Goal: Information Seeking & Learning: Learn about a topic

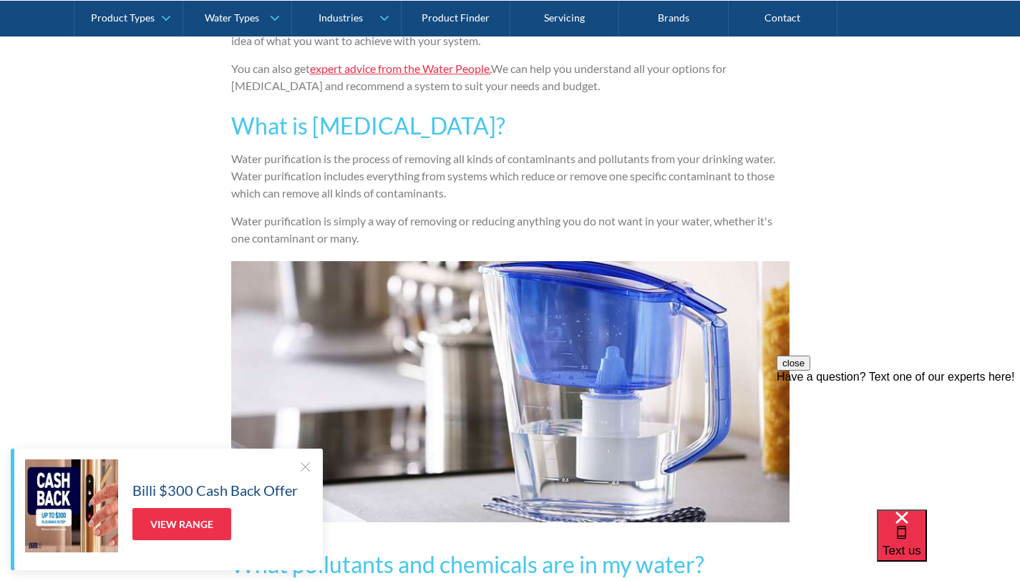
scroll to position [1015, 0]
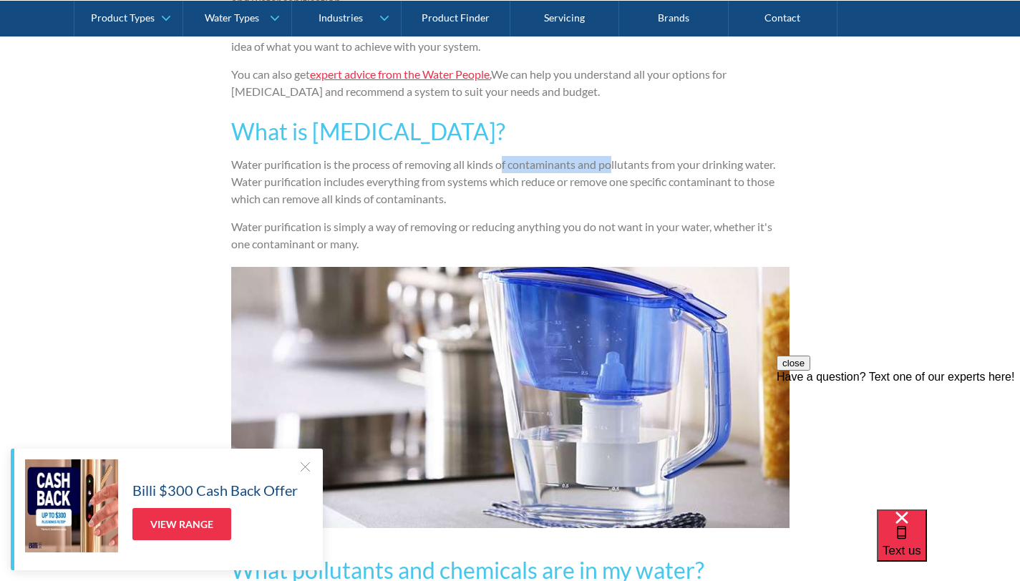
drag, startPoint x: 505, startPoint y: 160, endPoint x: 616, endPoint y: 163, distance: 111.0
click at [616, 163] on p "Water purification is the process of removing all kinds of contaminants and pol…" at bounding box center [510, 182] width 558 height 52
click at [749, 198] on p "Water purification is the process of removing all kinds of contaminants and pol…" at bounding box center [510, 182] width 558 height 52
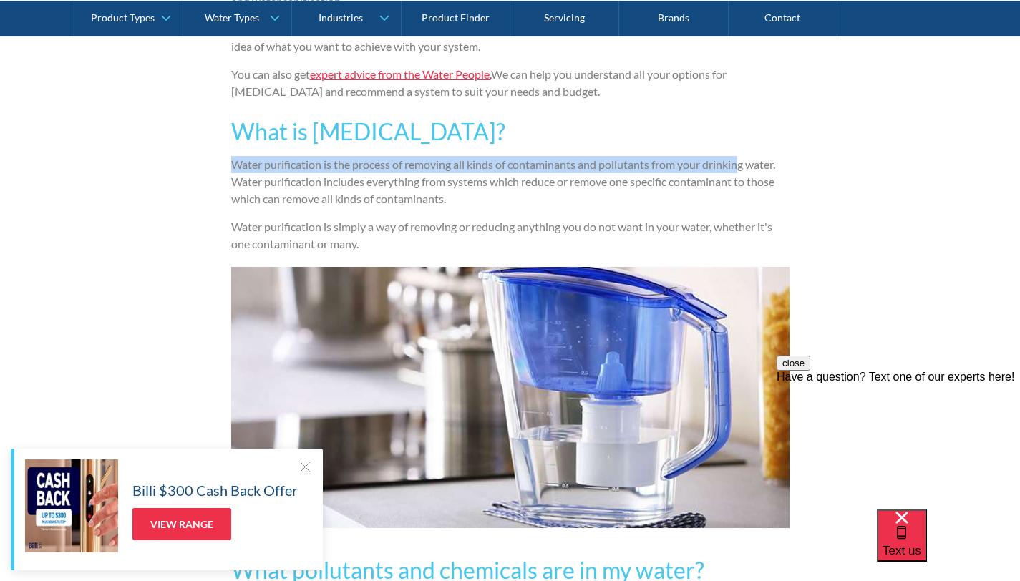
drag, startPoint x: 219, startPoint y: 164, endPoint x: 744, endPoint y: 157, distance: 524.9
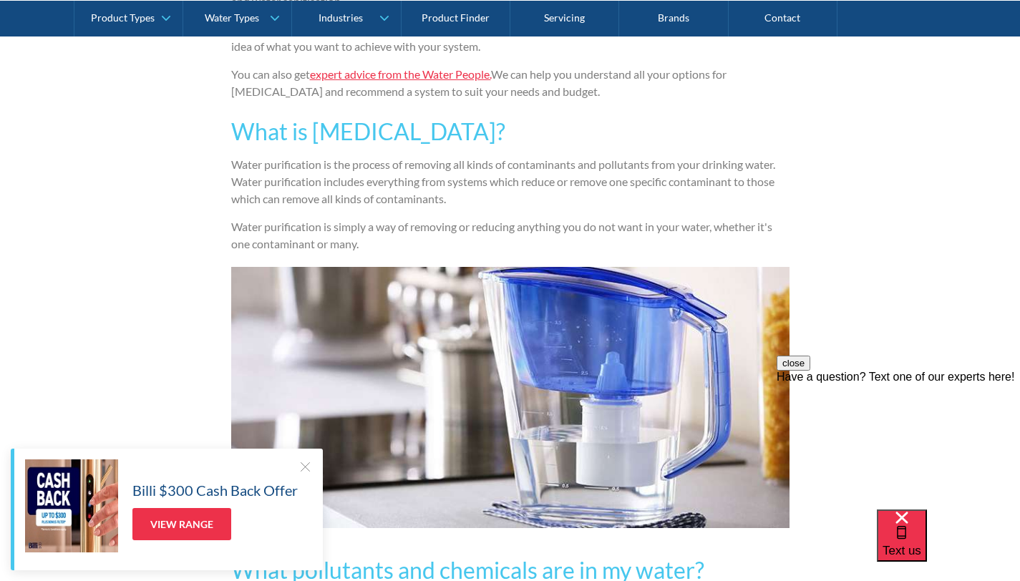
click at [741, 132] on h3 "What is [MEDICAL_DATA]?" at bounding box center [510, 132] width 558 height 34
drag, startPoint x: 510, startPoint y: 161, endPoint x: 657, endPoint y: 160, distance: 146.8
click at [657, 160] on p "Water purification is the process of removing all kinds of contaminants and pol…" at bounding box center [510, 182] width 558 height 52
click at [515, 160] on p "Water purification is the process of removing all kinds of contaminants and pol…" at bounding box center [510, 182] width 558 height 52
drag, startPoint x: 515, startPoint y: 160, endPoint x: 647, endPoint y: 158, distance: 131.7
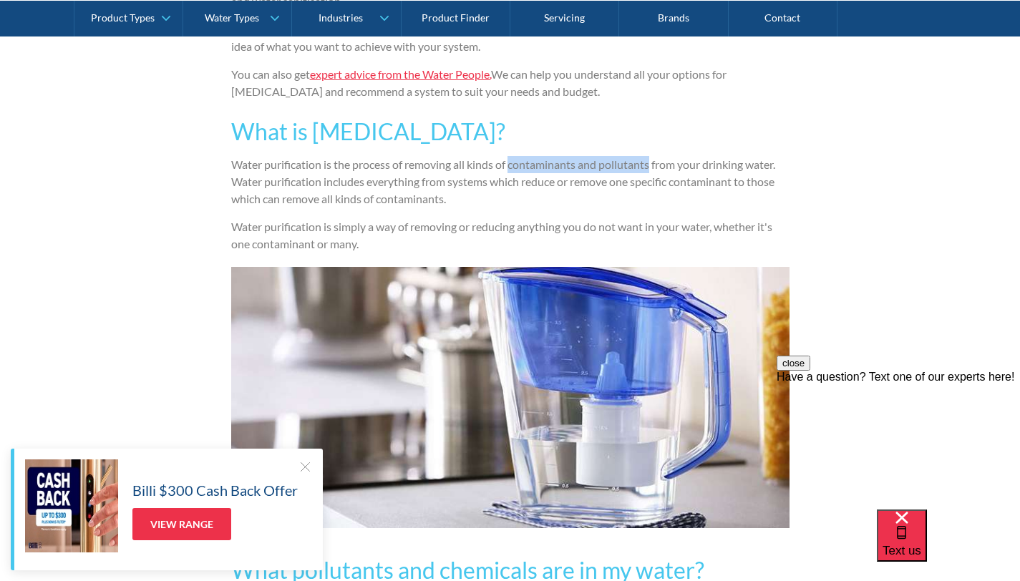
click at [647, 158] on p "Water purification is the process of removing all kinds of contaminants and pol…" at bounding box center [510, 182] width 558 height 52
copy p "contaminants and pollutants"
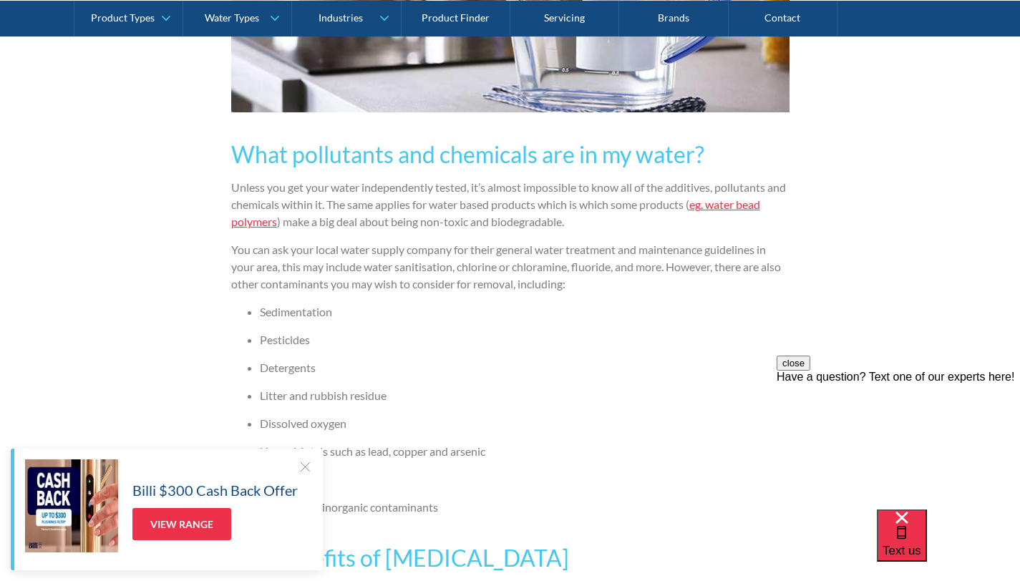
scroll to position [1433, 0]
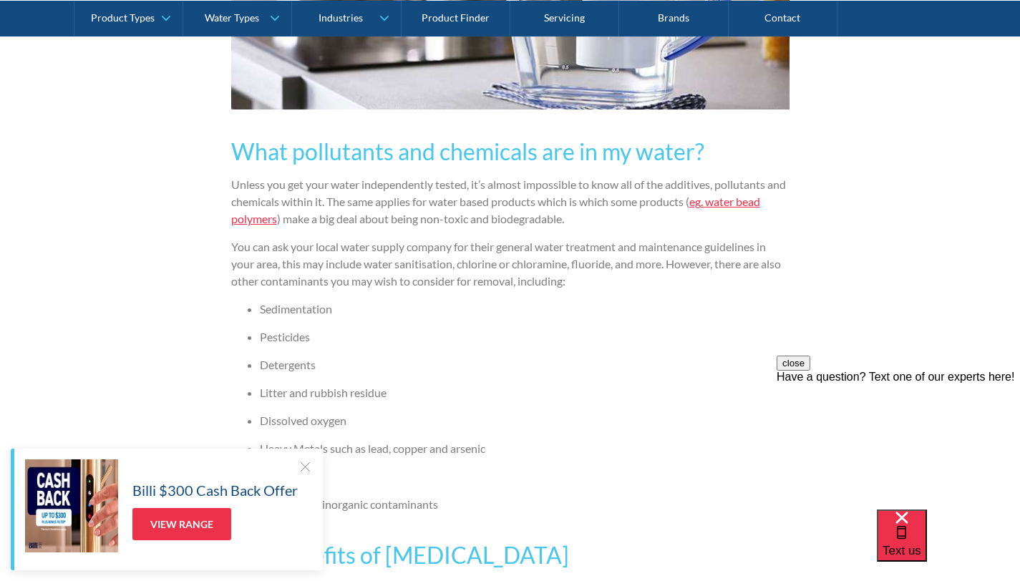
drag, startPoint x: 309, startPoint y: 137, endPoint x: 570, endPoint y: 268, distance: 292.7
